Goal: Task Accomplishment & Management: Manage account settings

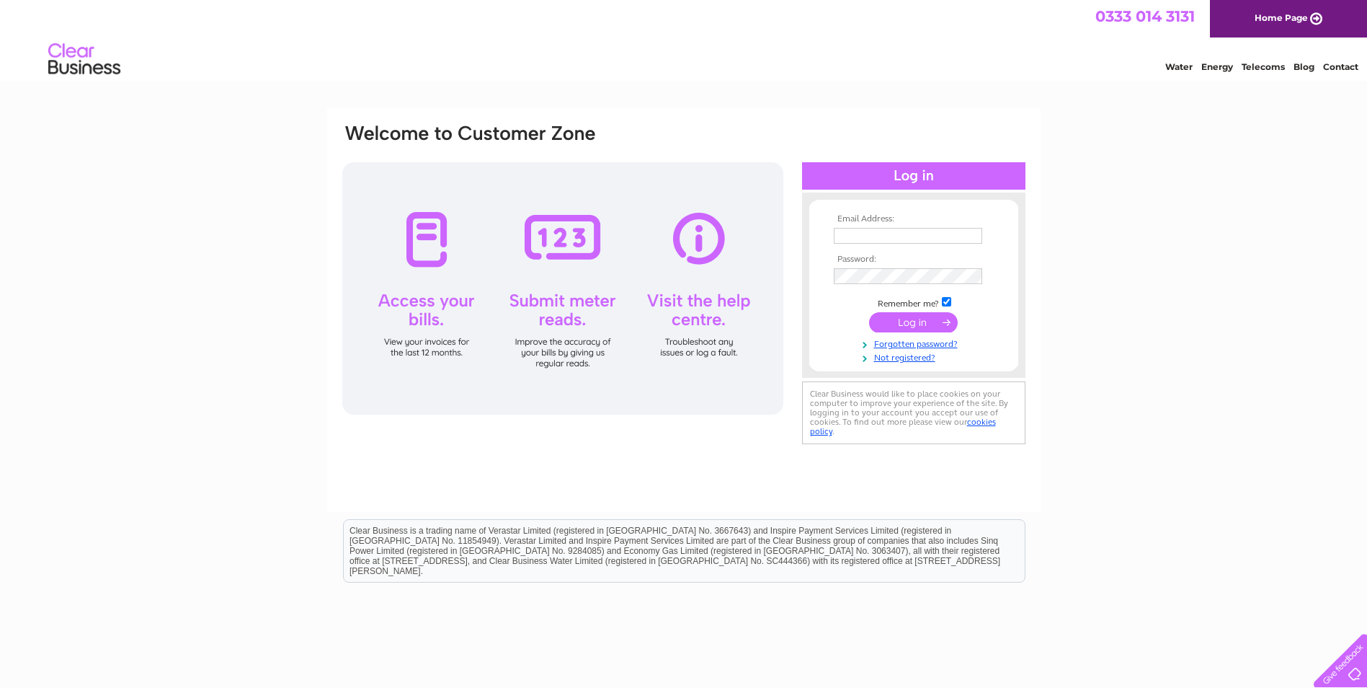
type input "select_services@mail.com"
click at [917, 317] on input "submit" at bounding box center [913, 322] width 89 height 20
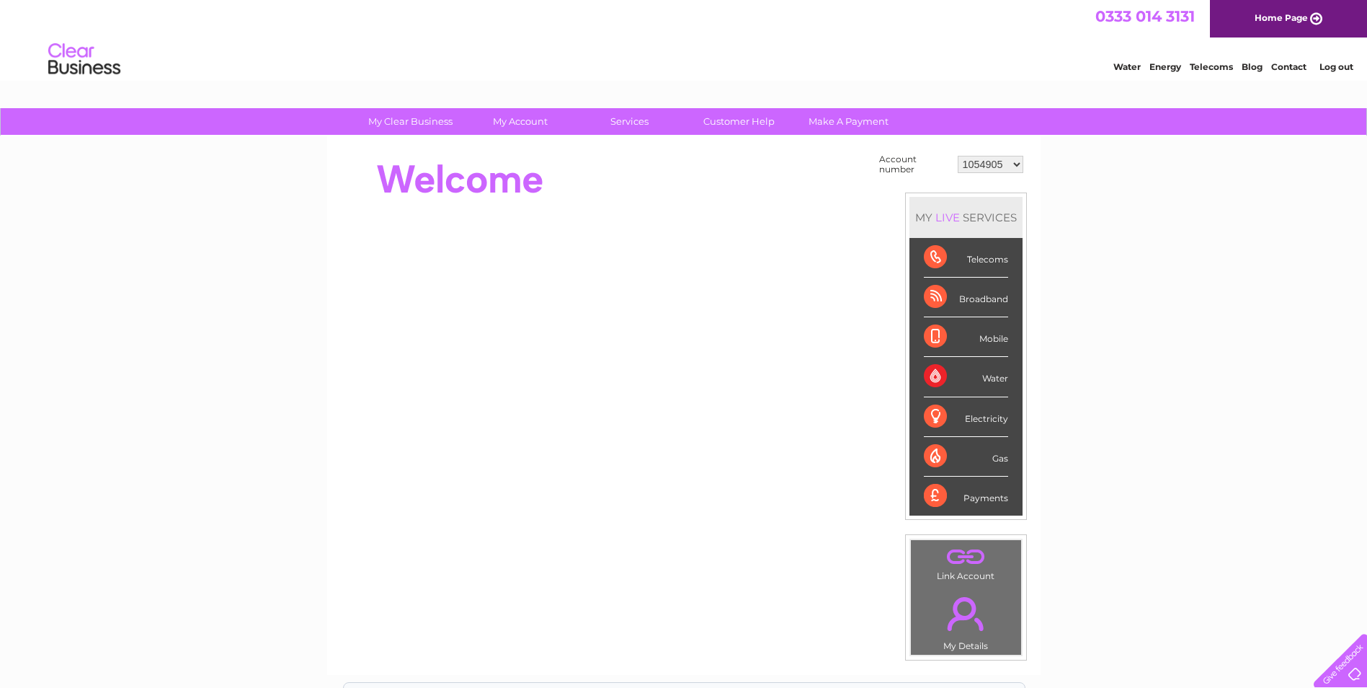
click at [1019, 161] on select "1054905 30287643" at bounding box center [991, 164] width 66 height 17
select select "30287643"
click at [958, 156] on select "1054905 30287643" at bounding box center [991, 164] width 66 height 17
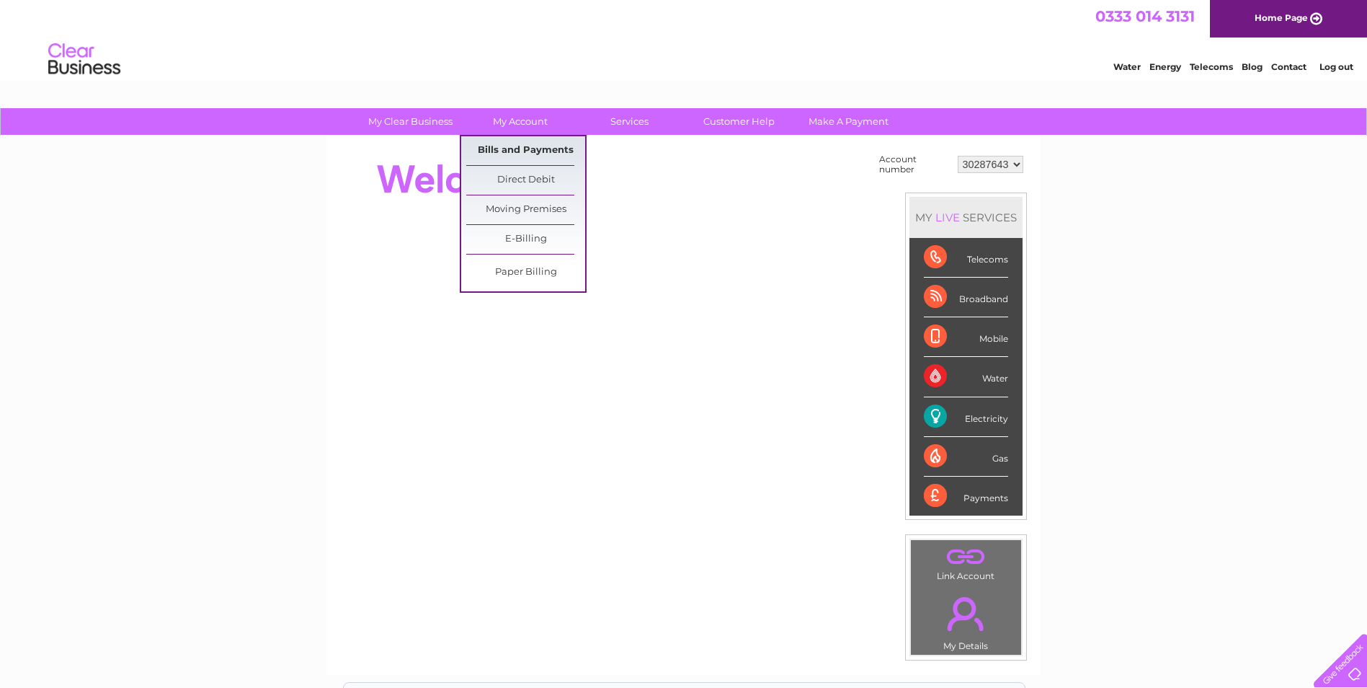
click at [535, 149] on link "Bills and Payments" at bounding box center [525, 150] width 119 height 29
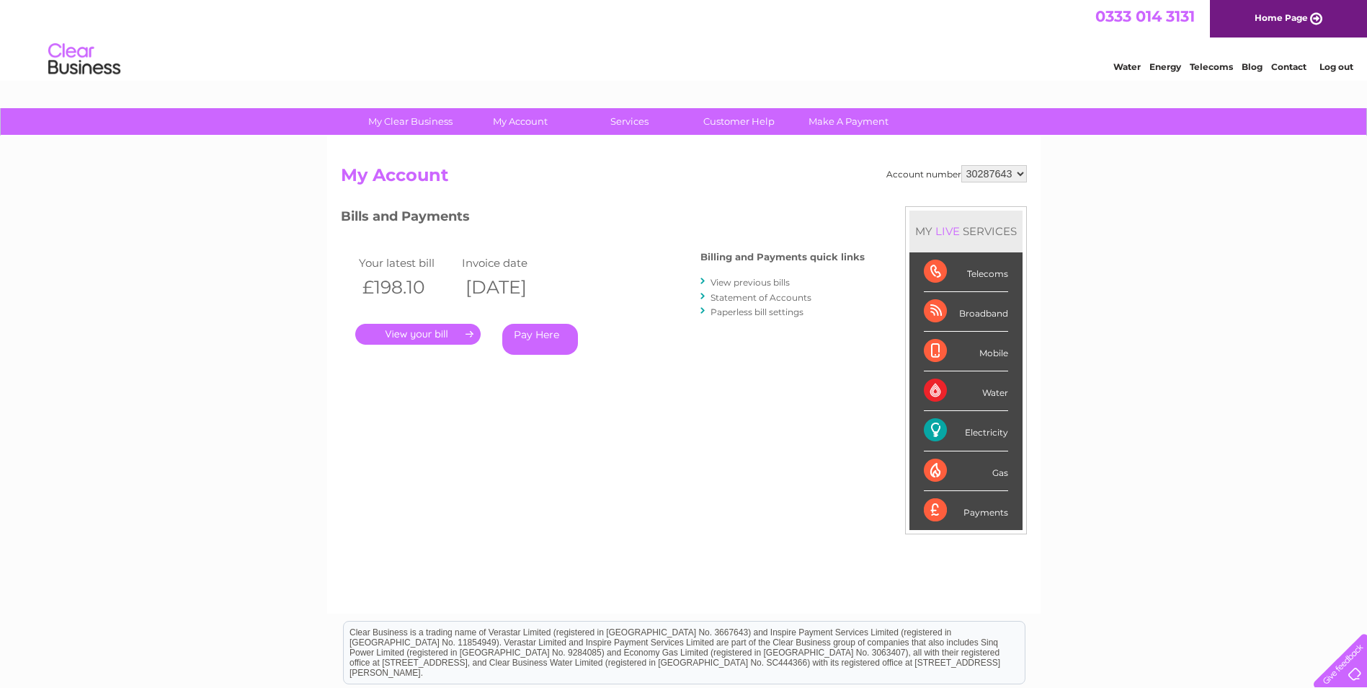
click at [412, 334] on link "." at bounding box center [417, 334] width 125 height 21
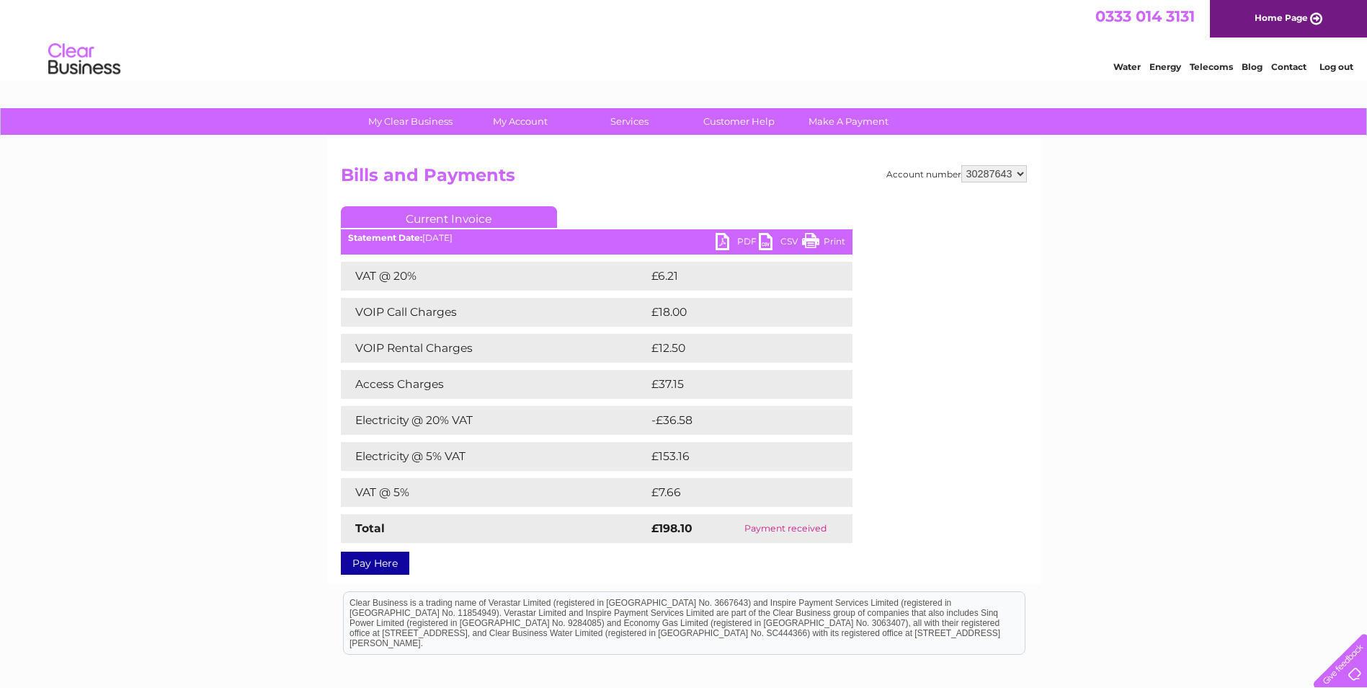
click at [742, 242] on link "PDF" at bounding box center [737, 243] width 43 height 21
